Goal: Navigation & Orientation: Find specific page/section

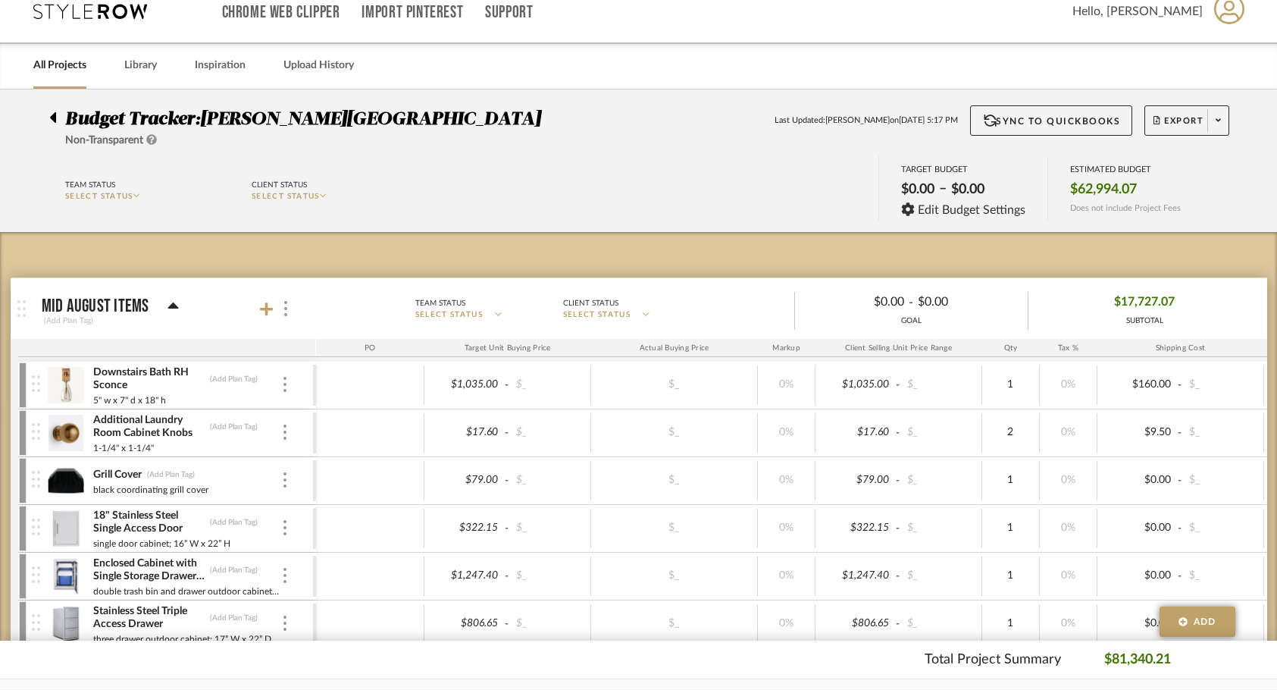
click at [62, 72] on link "All Projects" at bounding box center [59, 65] width 53 height 20
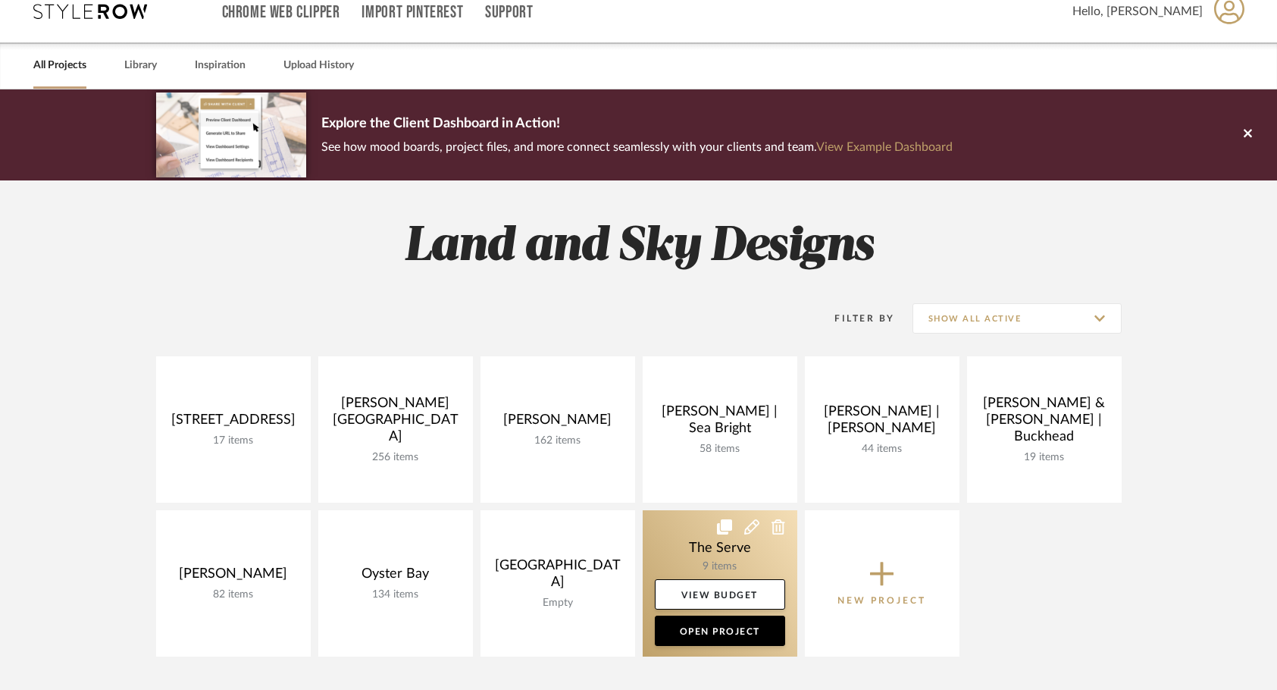
click at [693, 549] on link at bounding box center [720, 583] width 155 height 146
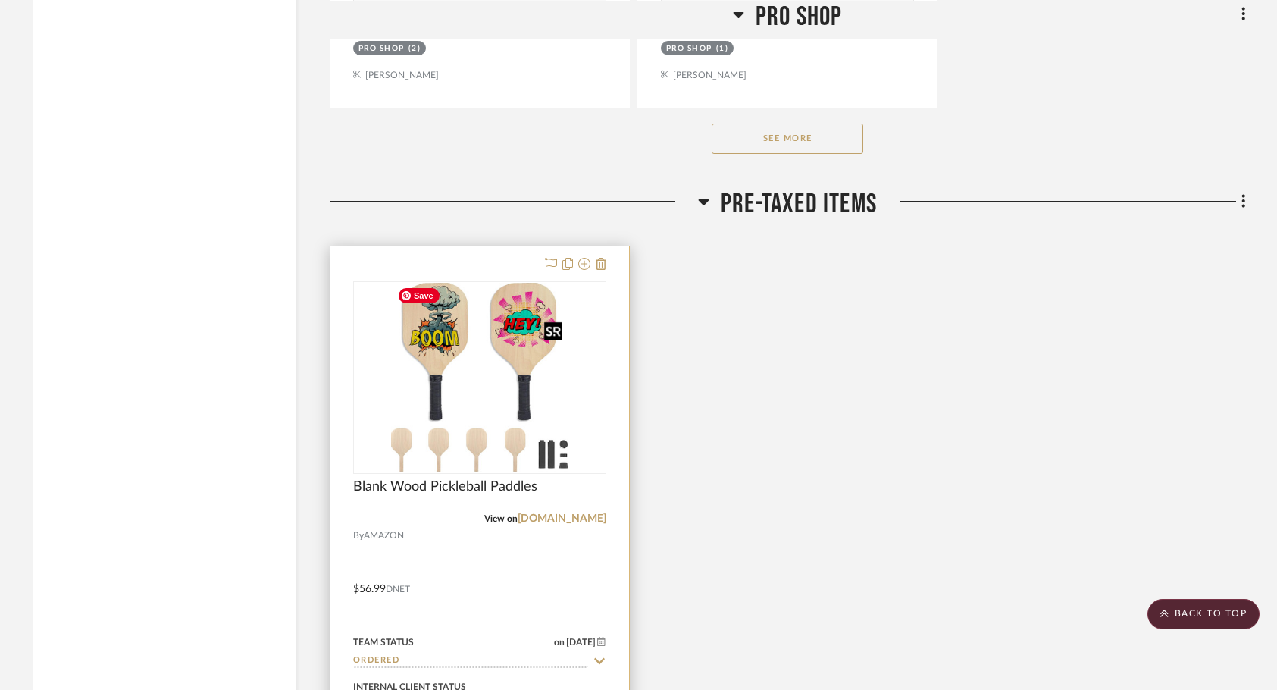
scroll to position [2316, 0]
click at [524, 543] on div at bounding box center [479, 576] width 299 height 663
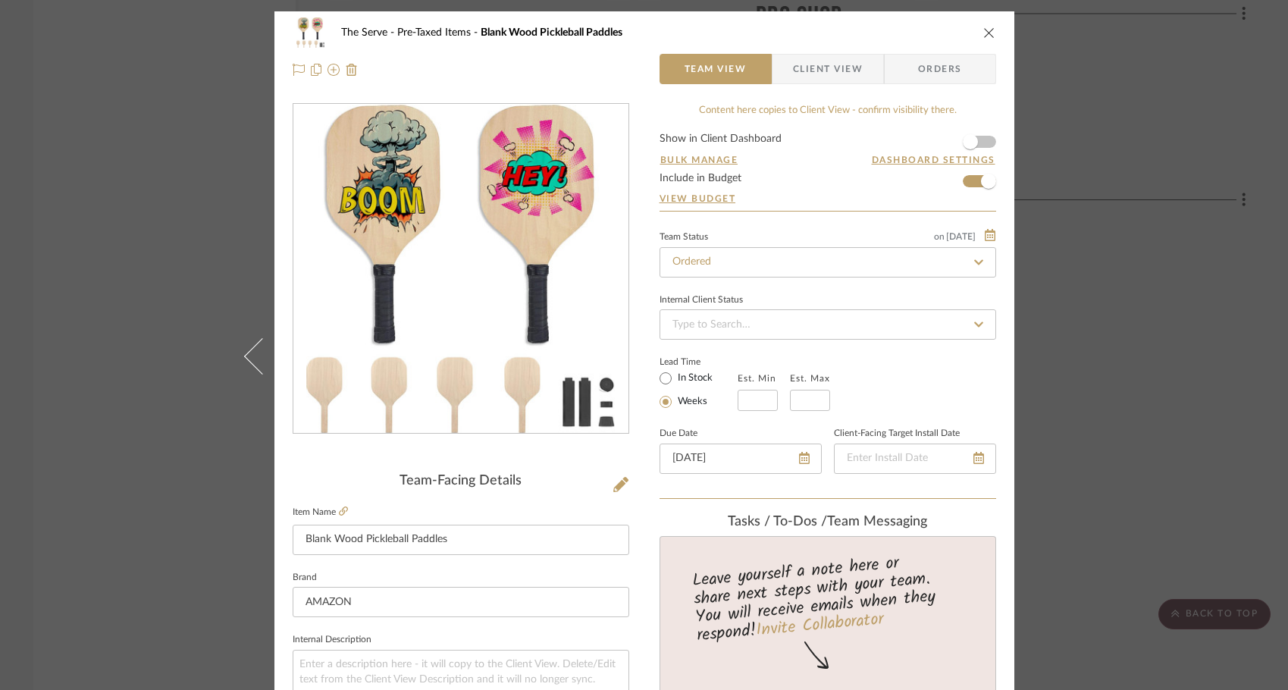
scroll to position [43, 0]
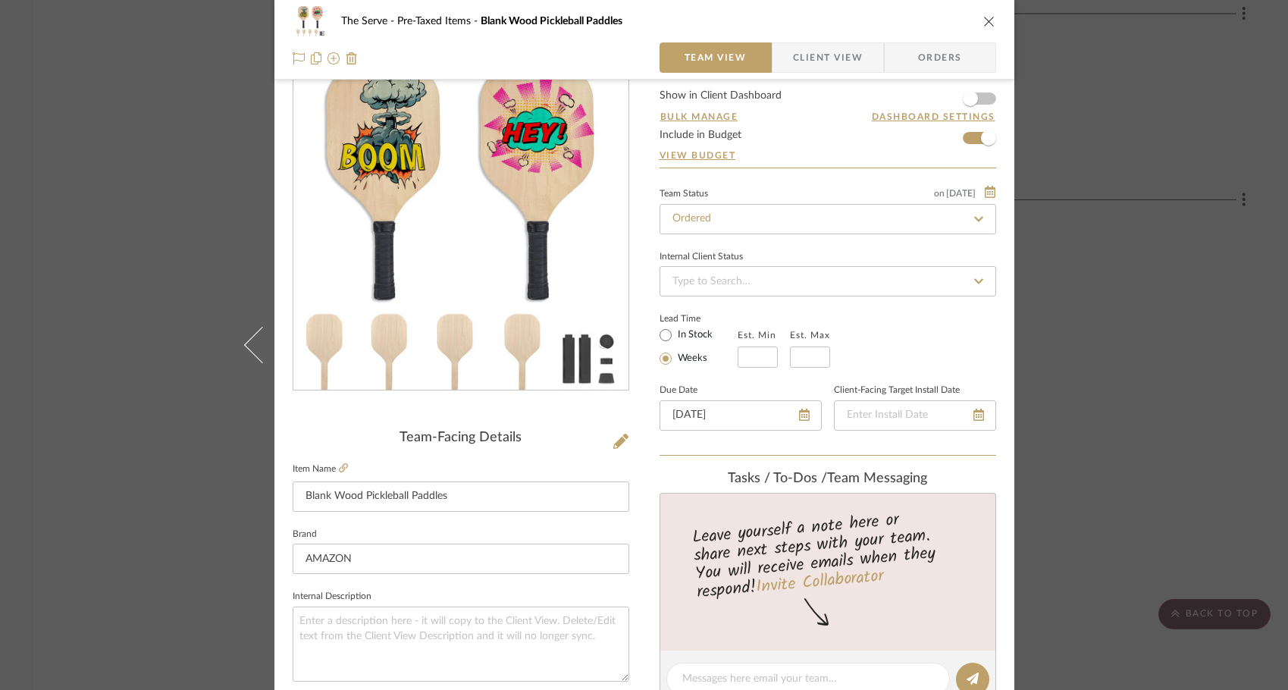
click at [461, 212] on img "0" at bounding box center [460, 225] width 308 height 329
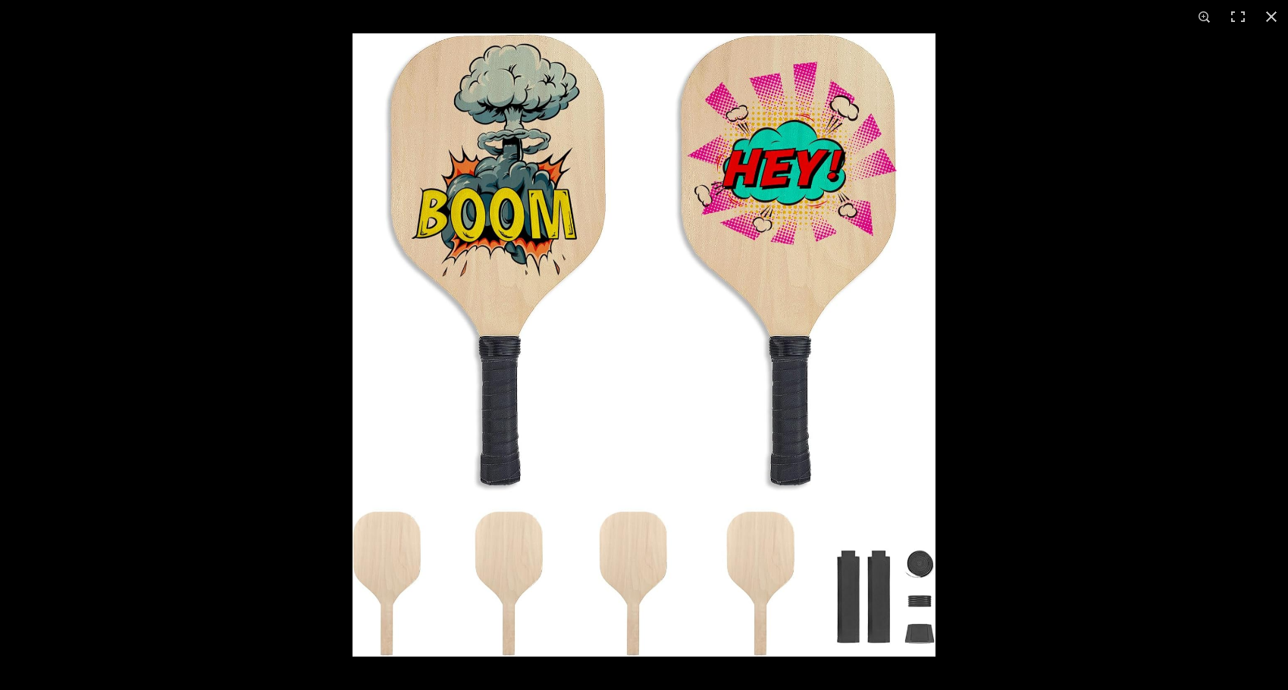
click at [1046, 315] on div at bounding box center [996, 378] width 1288 height 690
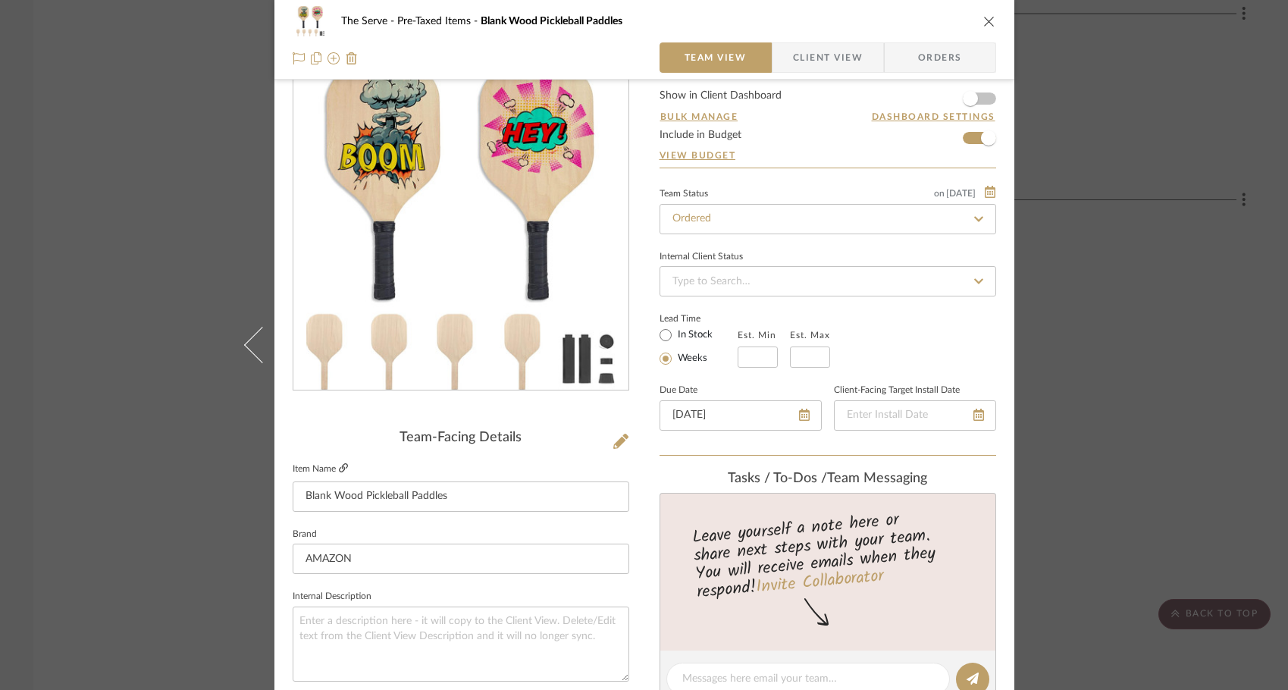
click at [339, 470] on icon at bounding box center [343, 467] width 9 height 9
